Goal: Task Accomplishment & Management: Use online tool/utility

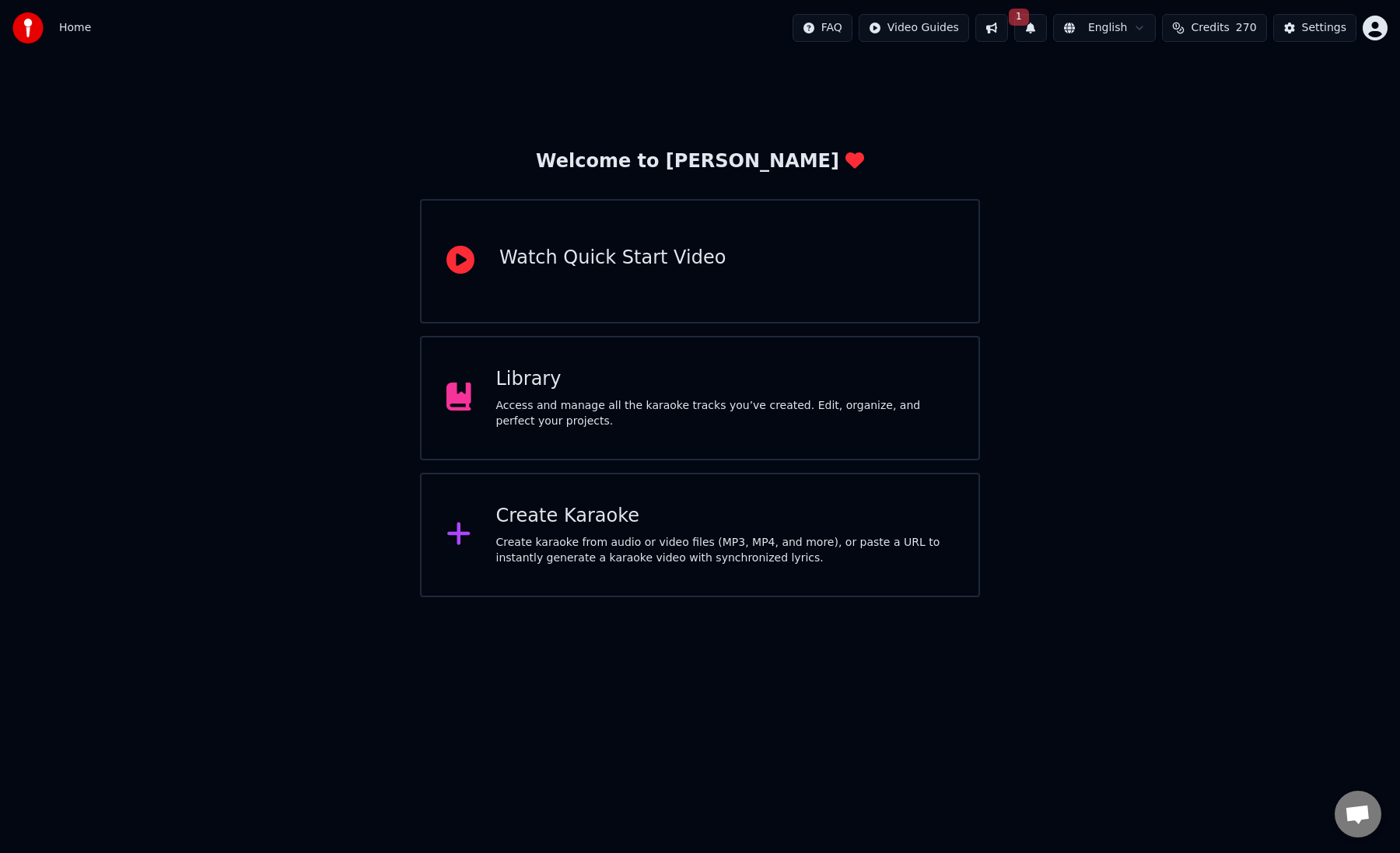
click at [999, 28] on button at bounding box center [992, 28] width 33 height 28
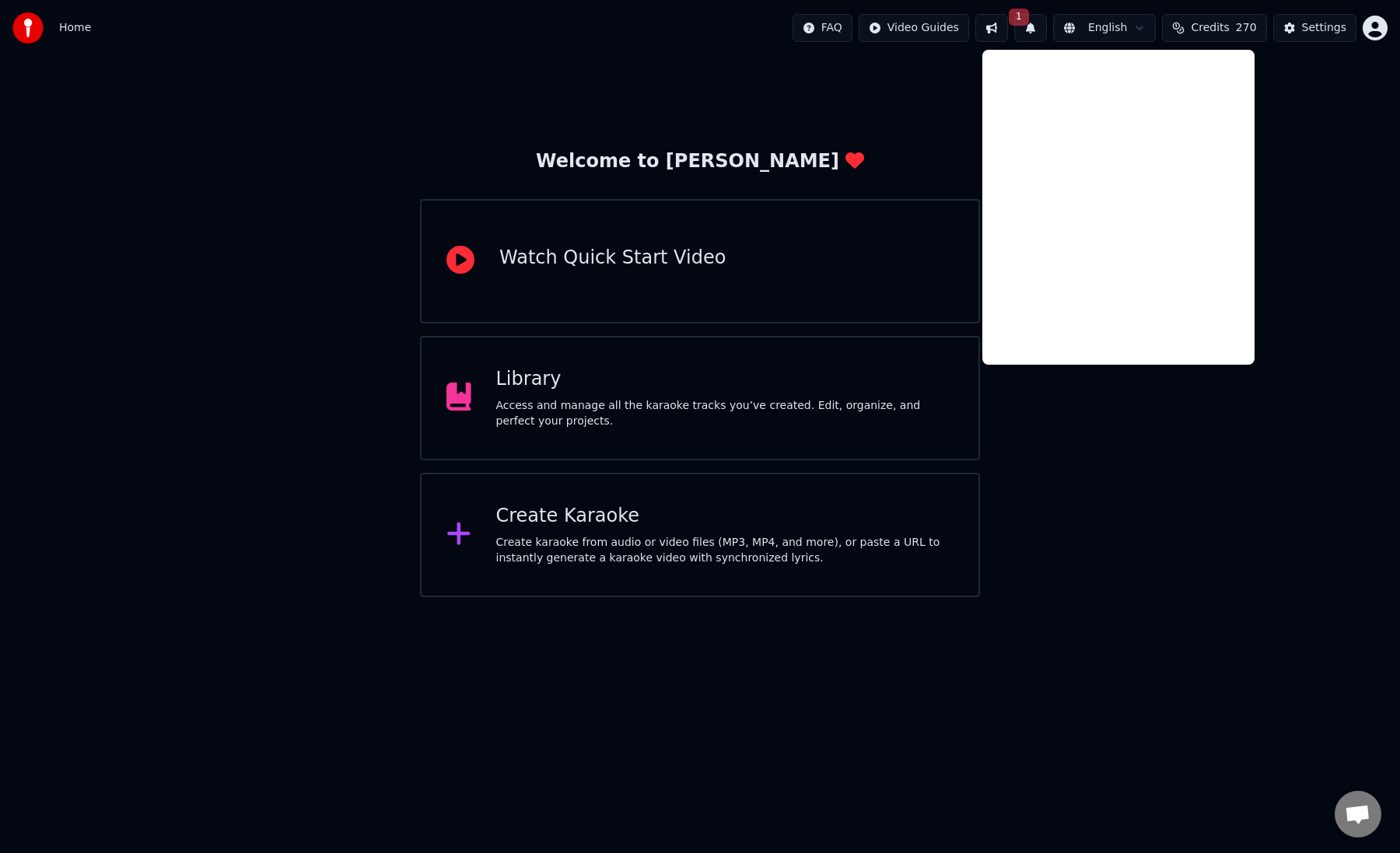
click at [1001, 29] on button at bounding box center [992, 28] width 33 height 28
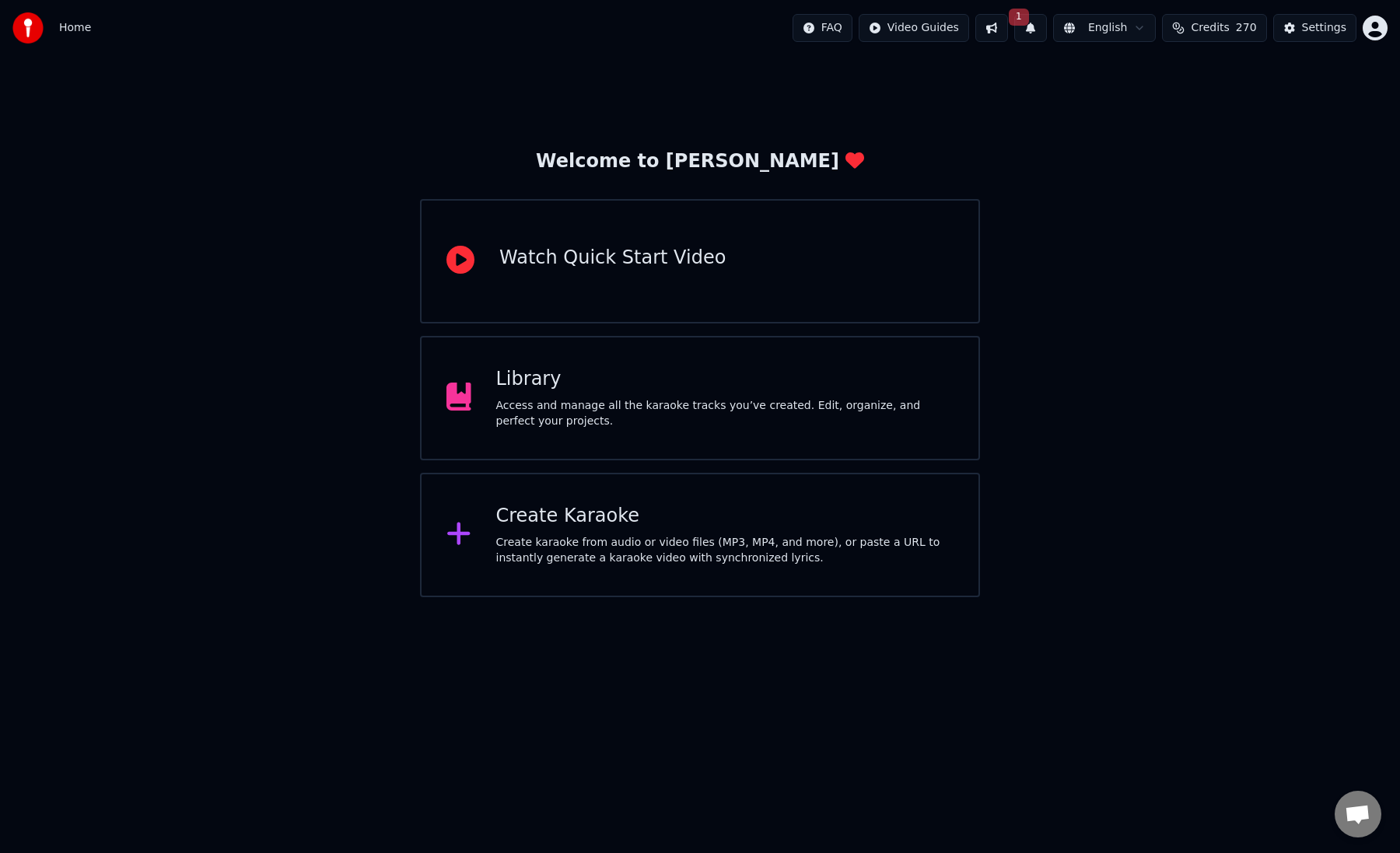
click at [1035, 21] on button "1" at bounding box center [1031, 28] width 33 height 28
click at [1164, 80] on button "Update" at bounding box center [1147, 77] width 66 height 28
click at [691, 500] on div "Create Karaoke Create karaoke from audio or video files (MP3, MP4, and more), o…" at bounding box center [700, 534] width 560 height 124
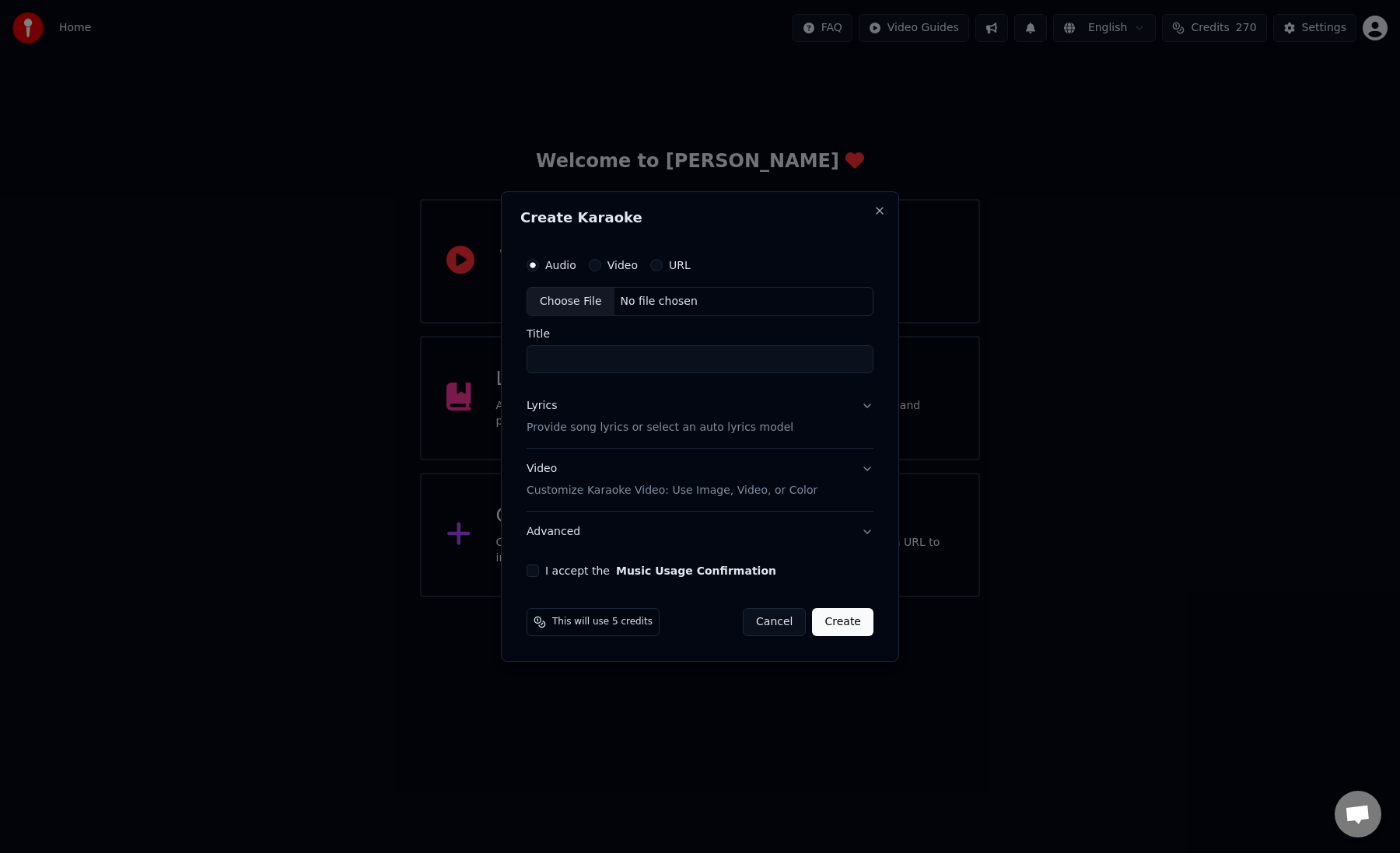
click at [567, 296] on div "Choose File" at bounding box center [570, 301] width 87 height 28
type input "**********"
click at [591, 405] on div "Lyrics Provide song lyrics or select an auto lyrics model" at bounding box center [657, 417] width 266 height 38
